Goal: Find specific page/section: Find specific page/section

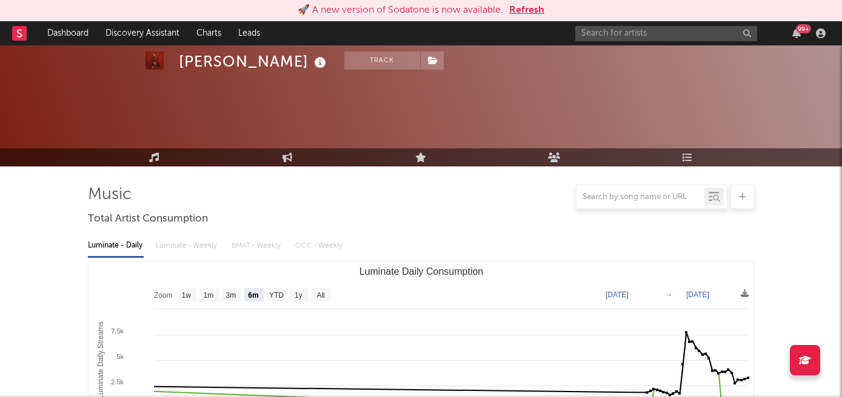
select select "6m"
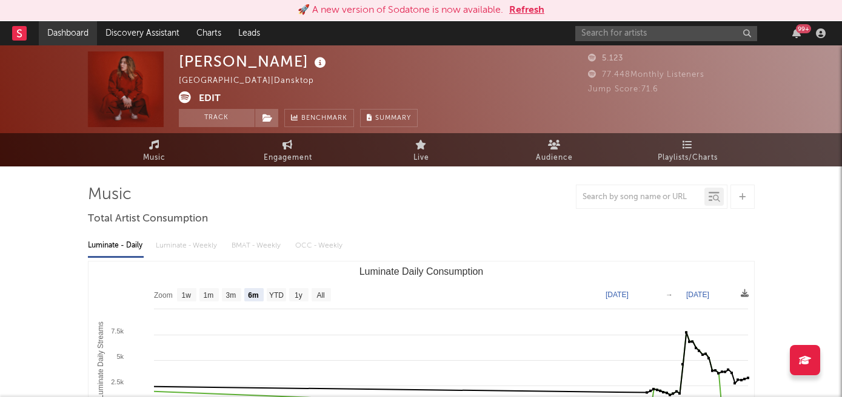
click at [58, 30] on link "Dashboard" at bounding box center [68, 33] width 58 height 24
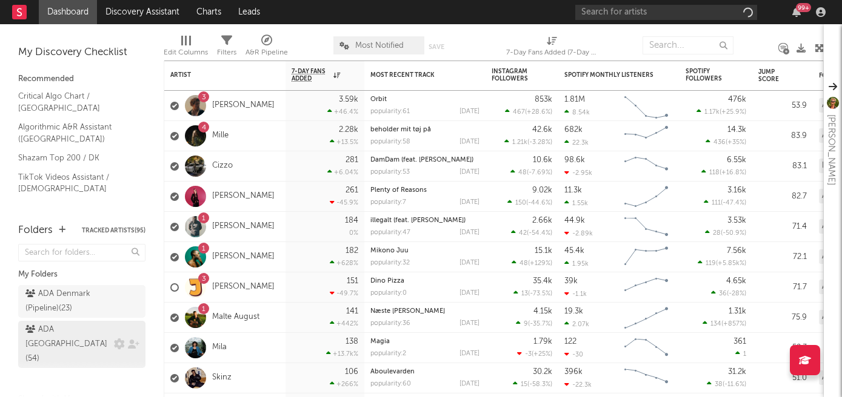
click at [71, 333] on div "ADA [GEOGRAPHIC_DATA] ( 54 )" at bounding box center [67, 345] width 85 height 44
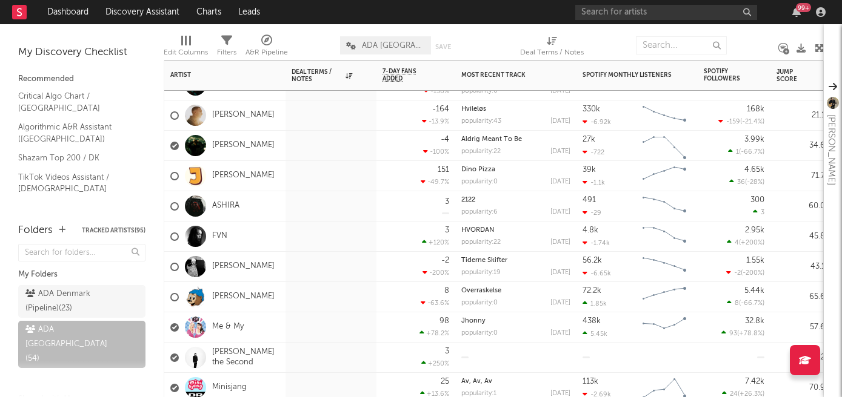
click at [271, 231] on div "FVN" at bounding box center [224, 237] width 121 height 30
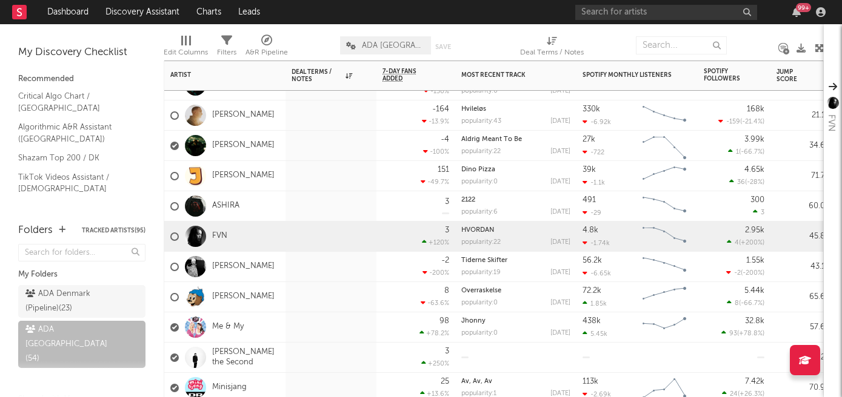
click at [271, 231] on div "FVN" at bounding box center [224, 237] width 121 height 30
